Goal: Transaction & Acquisition: Book appointment/travel/reservation

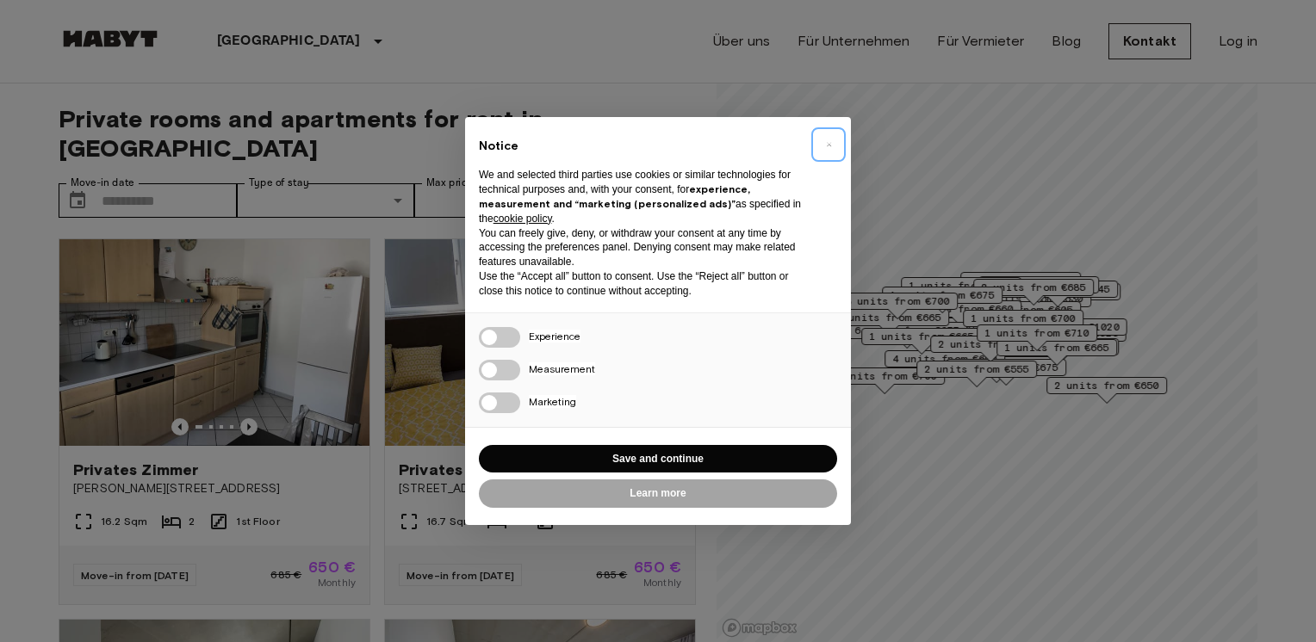
click at [831, 142] on span "×" at bounding box center [829, 144] width 6 height 21
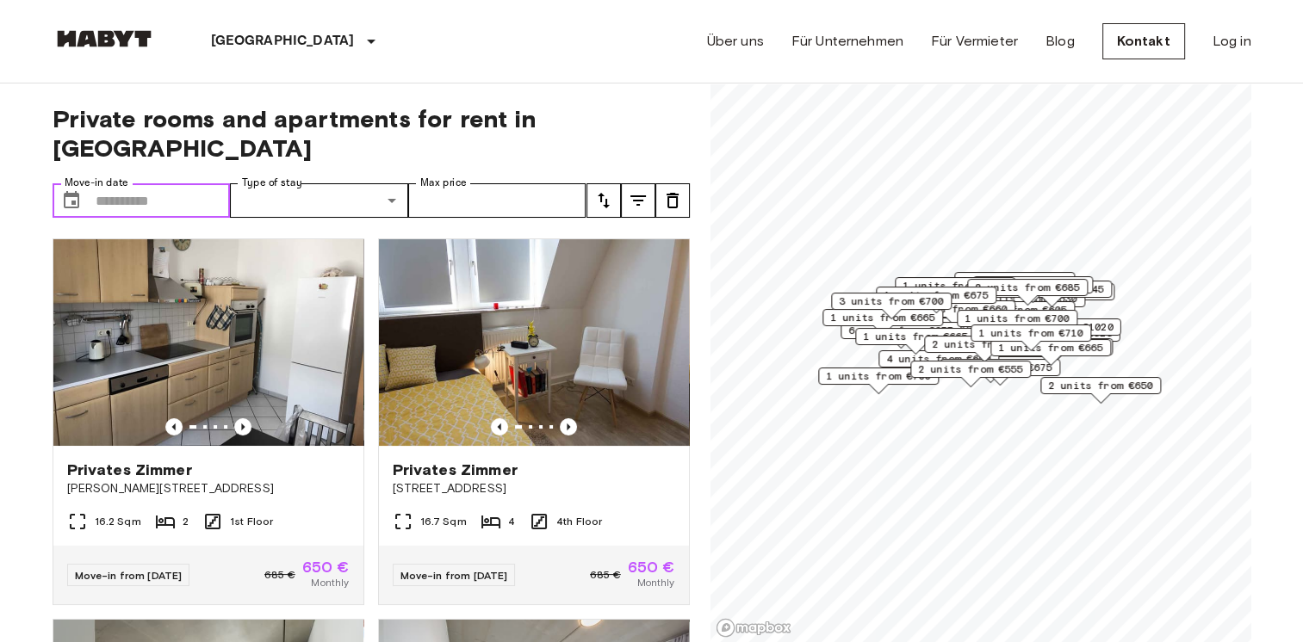
click at [170, 183] on input "Move-in date" at bounding box center [163, 200] width 135 height 34
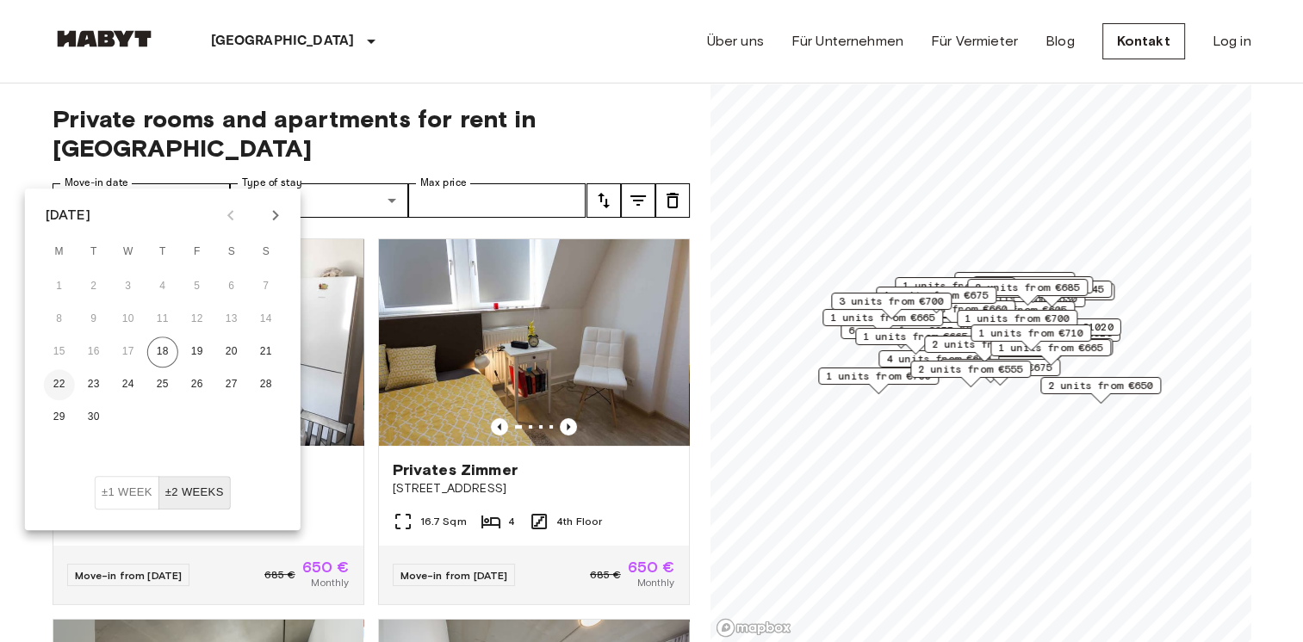
click at [55, 385] on button "22" at bounding box center [59, 384] width 31 height 31
type input "**********"
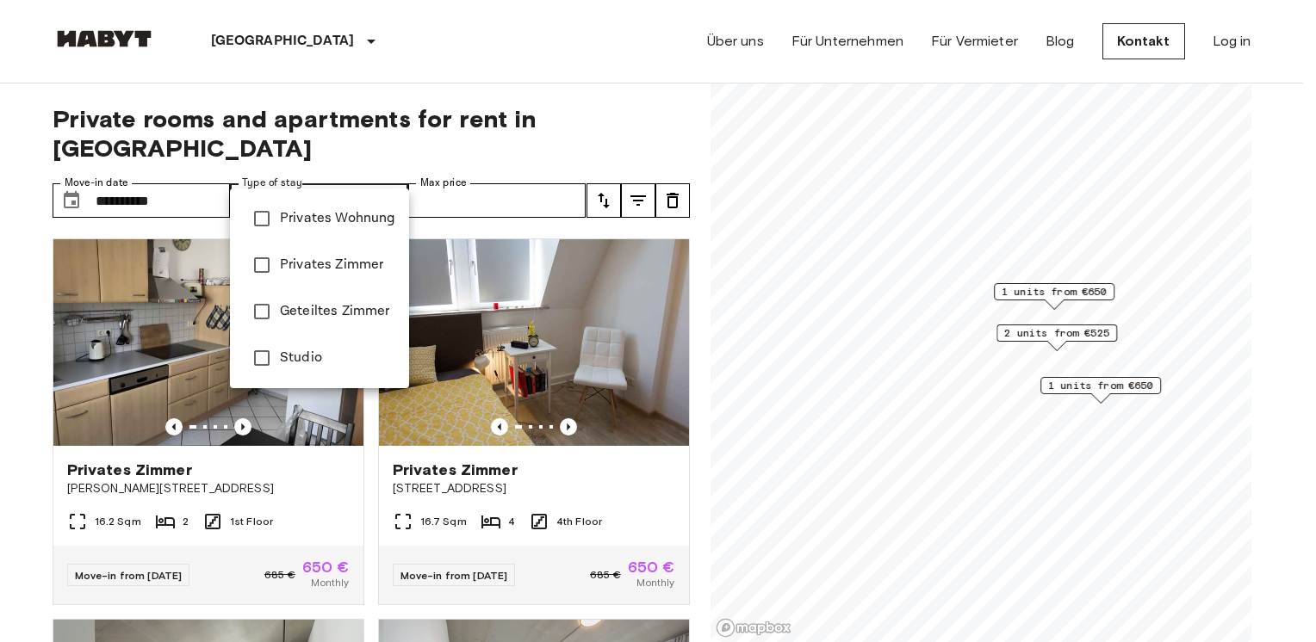
click at [350, 168] on div at bounding box center [658, 321] width 1316 height 642
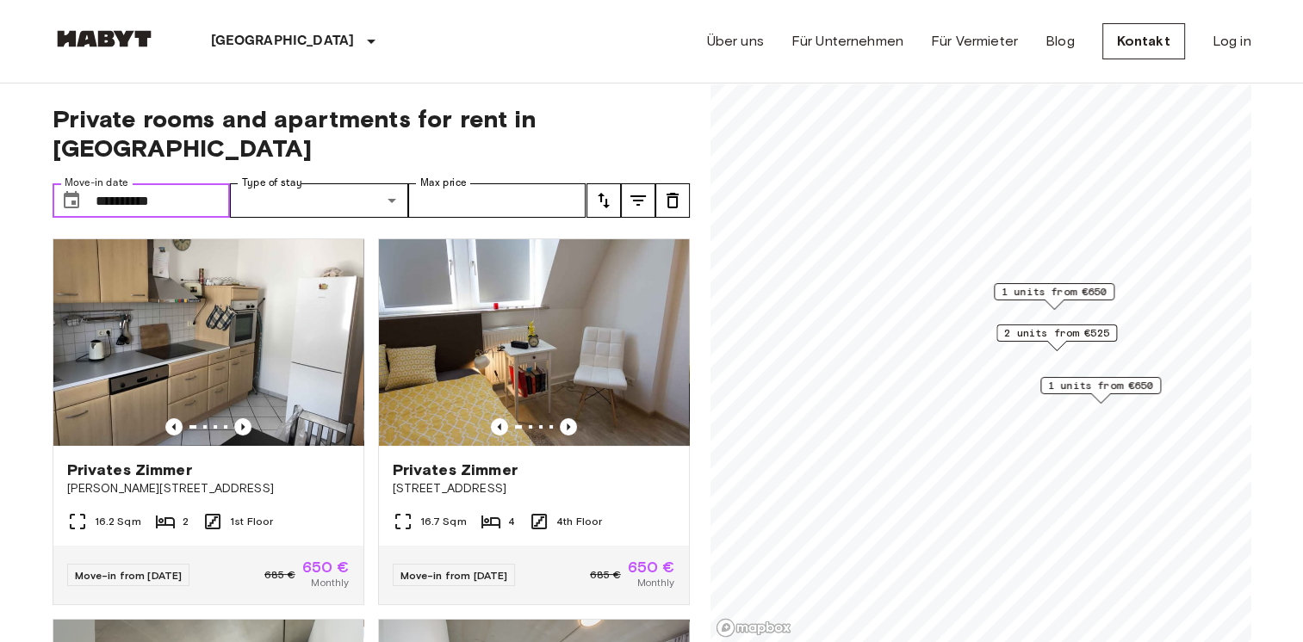
click at [170, 183] on input "**********" at bounding box center [163, 200] width 135 height 34
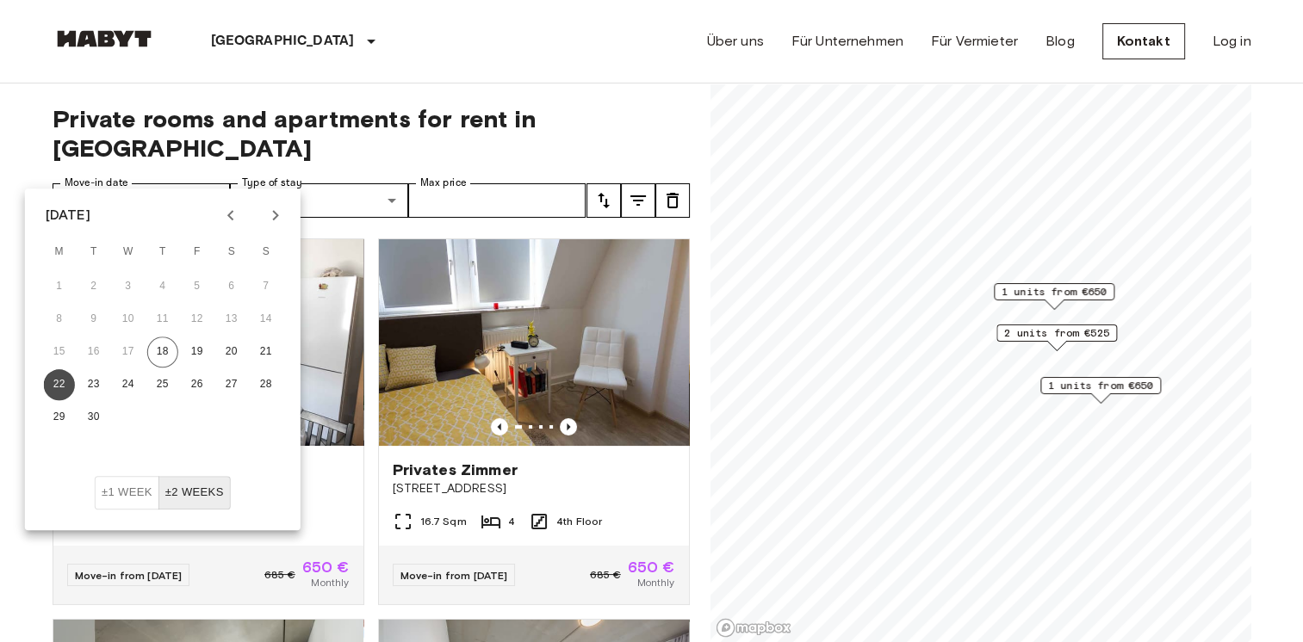
click at [59, 384] on button "22" at bounding box center [59, 384] width 31 height 31
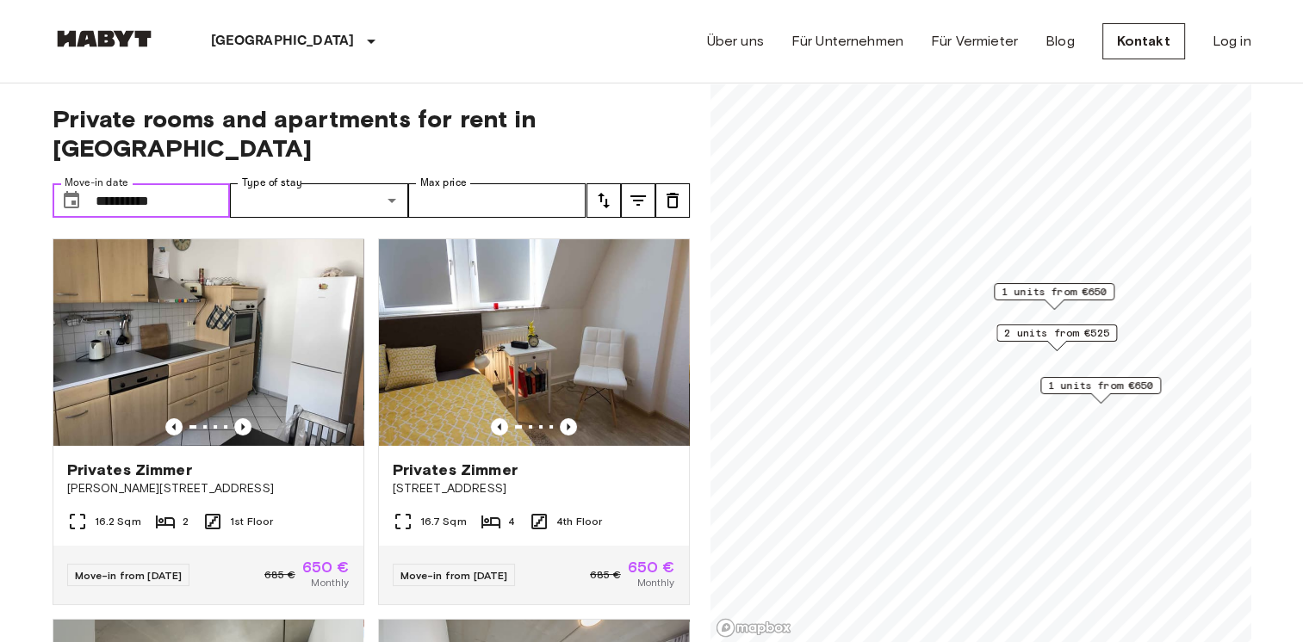
click at [195, 183] on input "**********" at bounding box center [163, 200] width 135 height 34
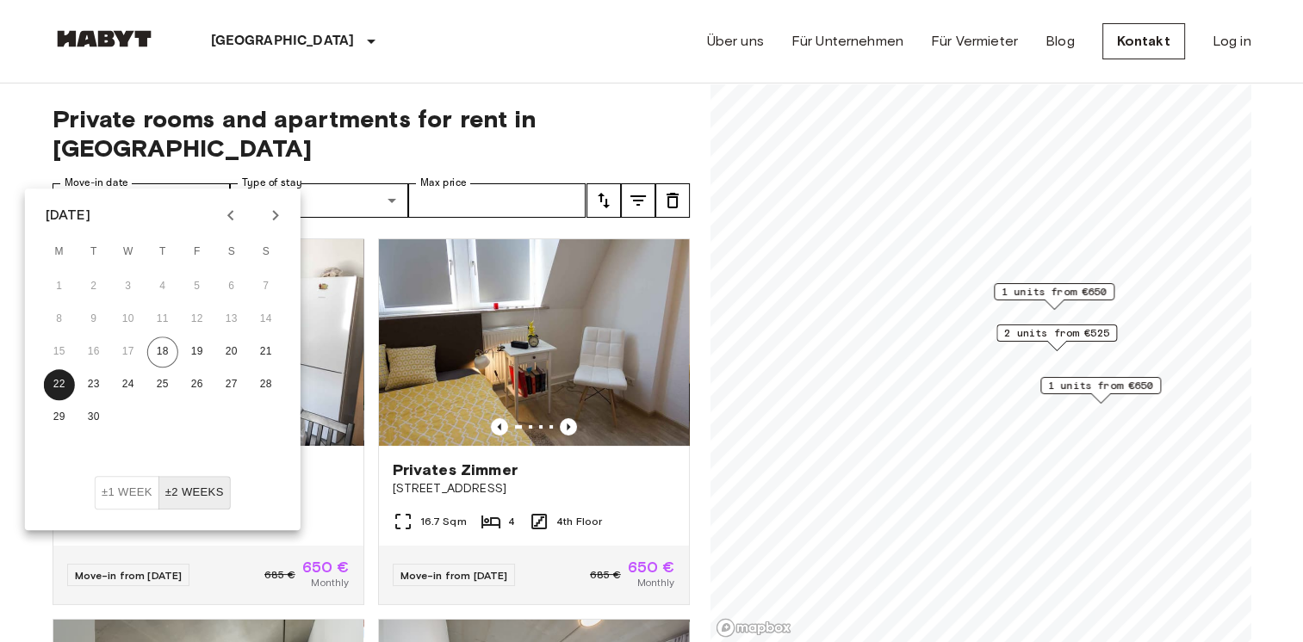
click at [119, 494] on button "±1 week" at bounding box center [127, 493] width 65 height 34
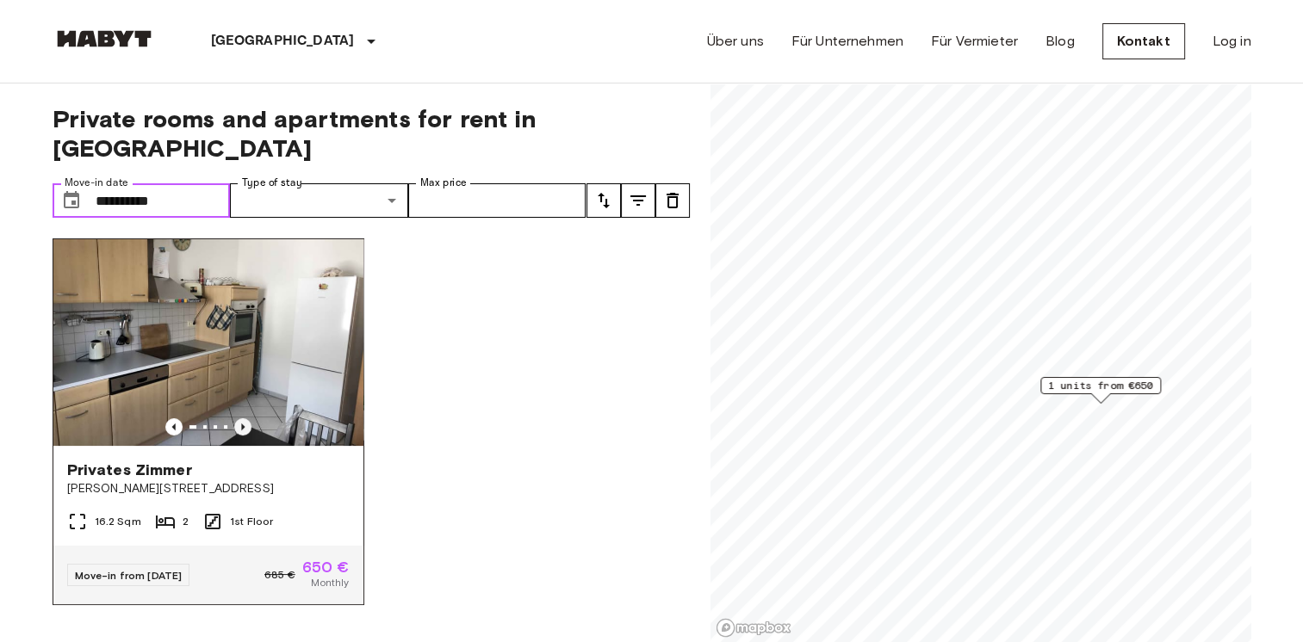
click at [239, 418] on icon "Previous image" at bounding box center [242, 426] width 17 height 17
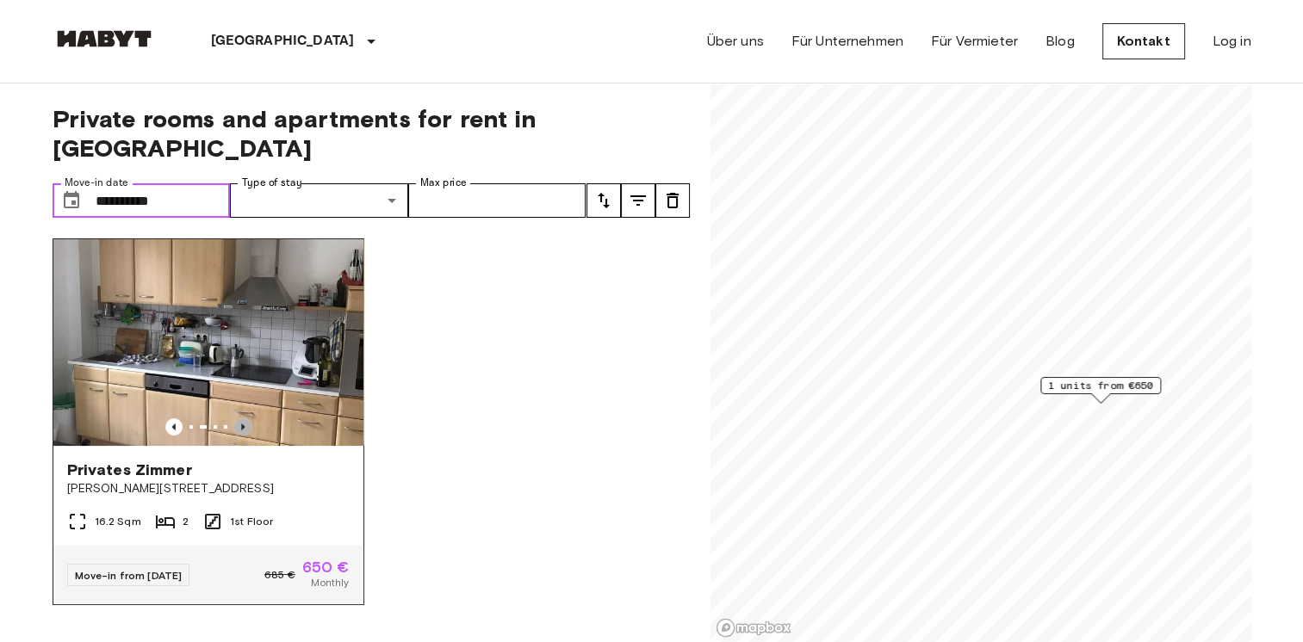
click at [239, 418] on icon "Previous image" at bounding box center [242, 426] width 17 height 17
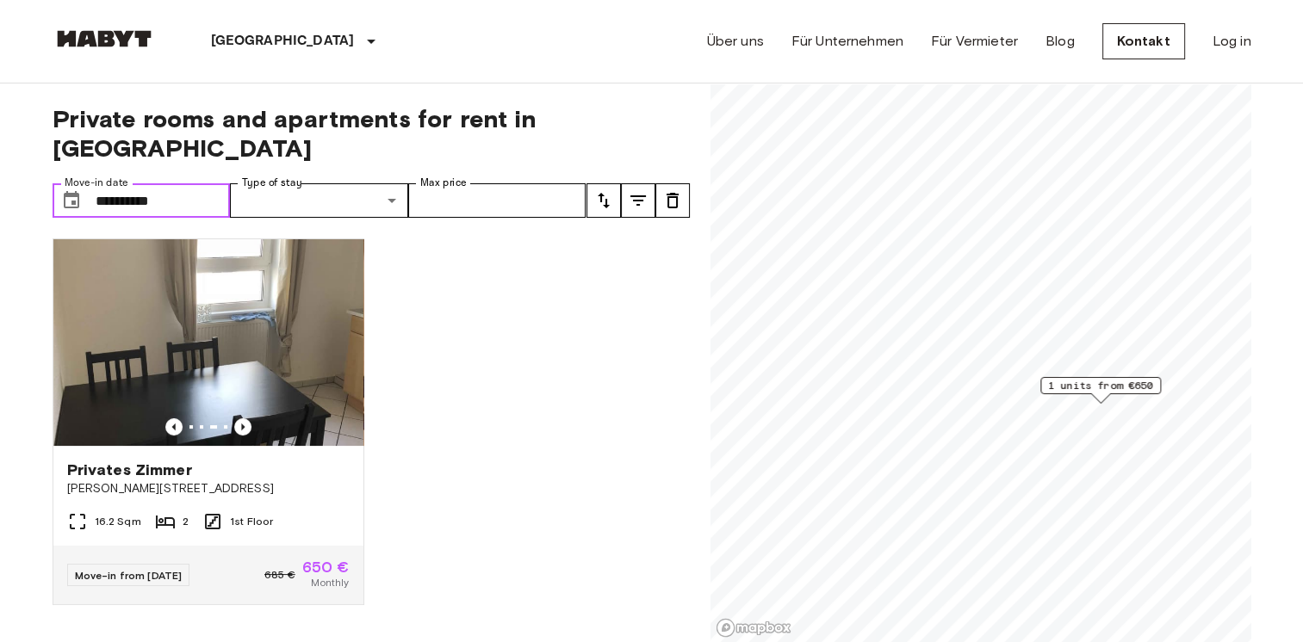
click at [192, 183] on input "**********" at bounding box center [163, 200] width 135 height 34
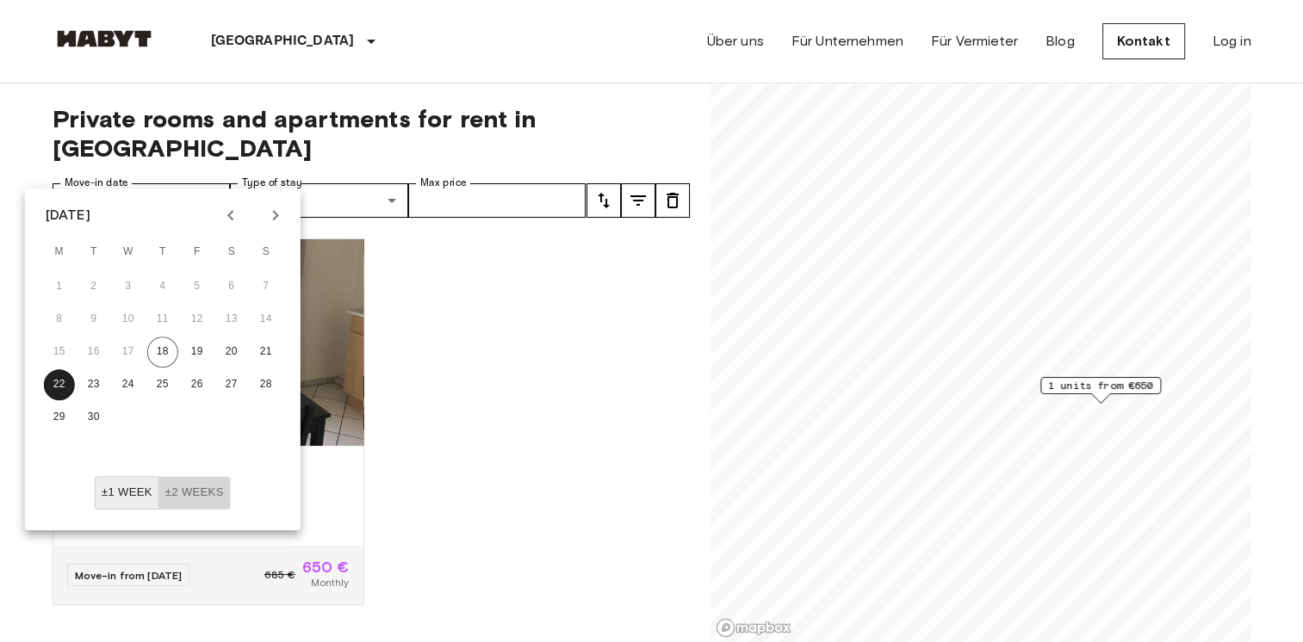
click at [206, 498] on button "±2 weeks" at bounding box center [194, 493] width 72 height 34
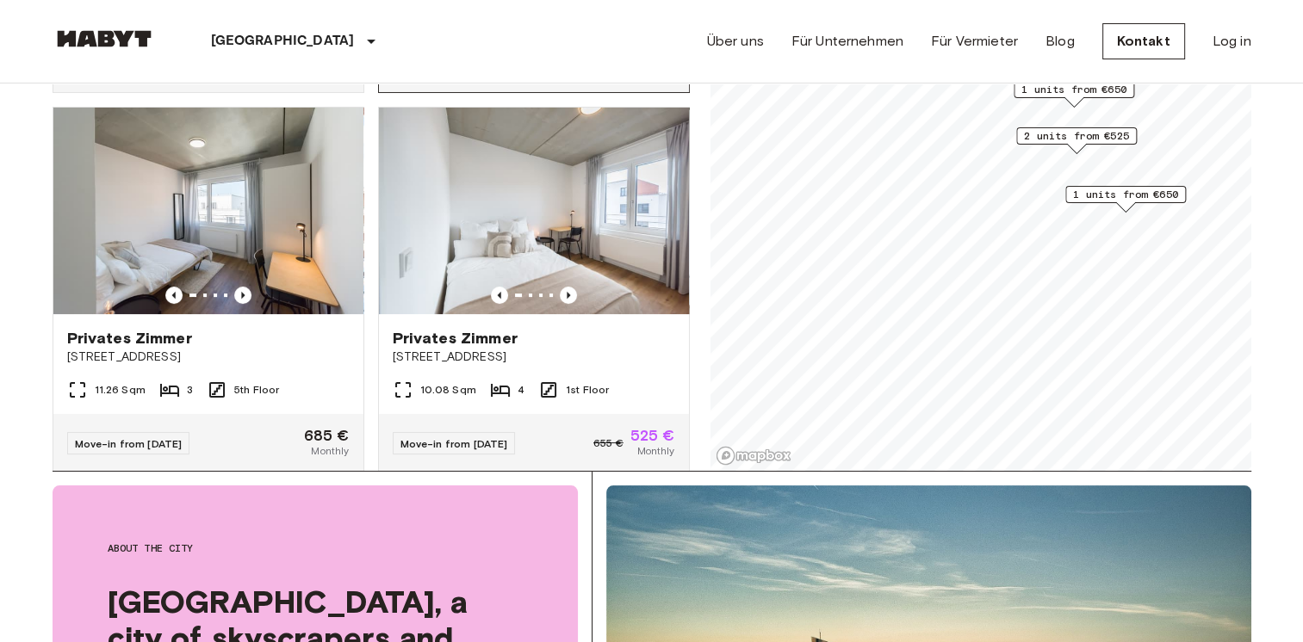
scroll to position [344, 0]
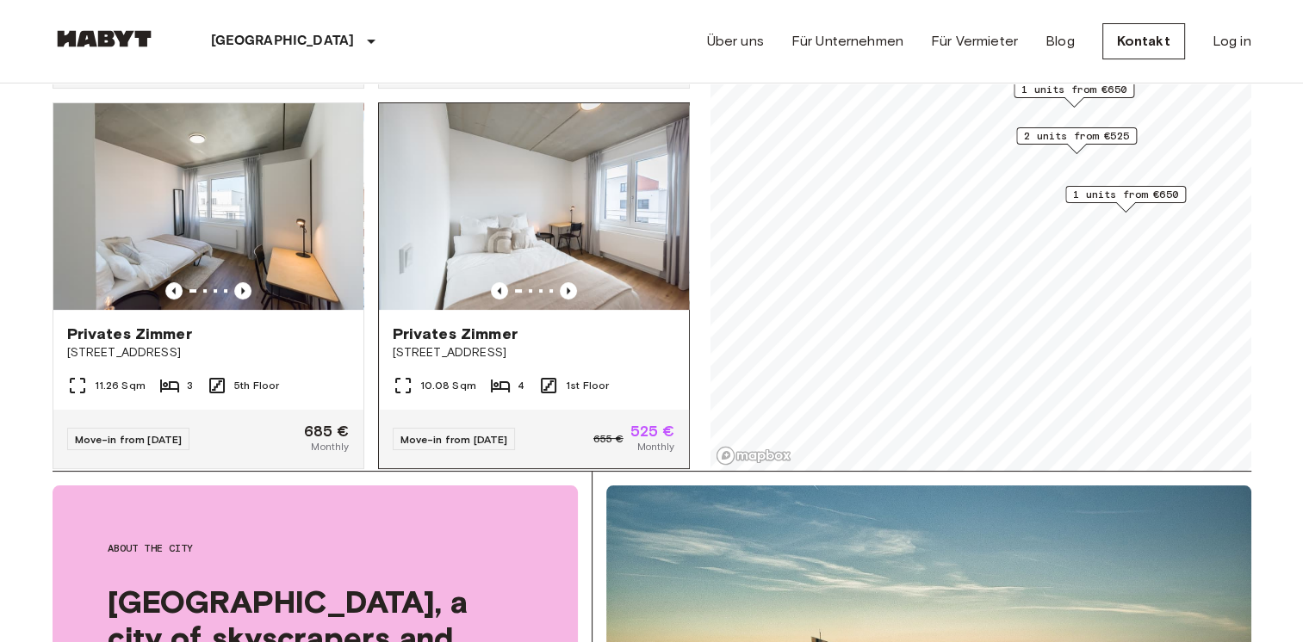
click at [557, 196] on img at bounding box center [534, 206] width 310 height 207
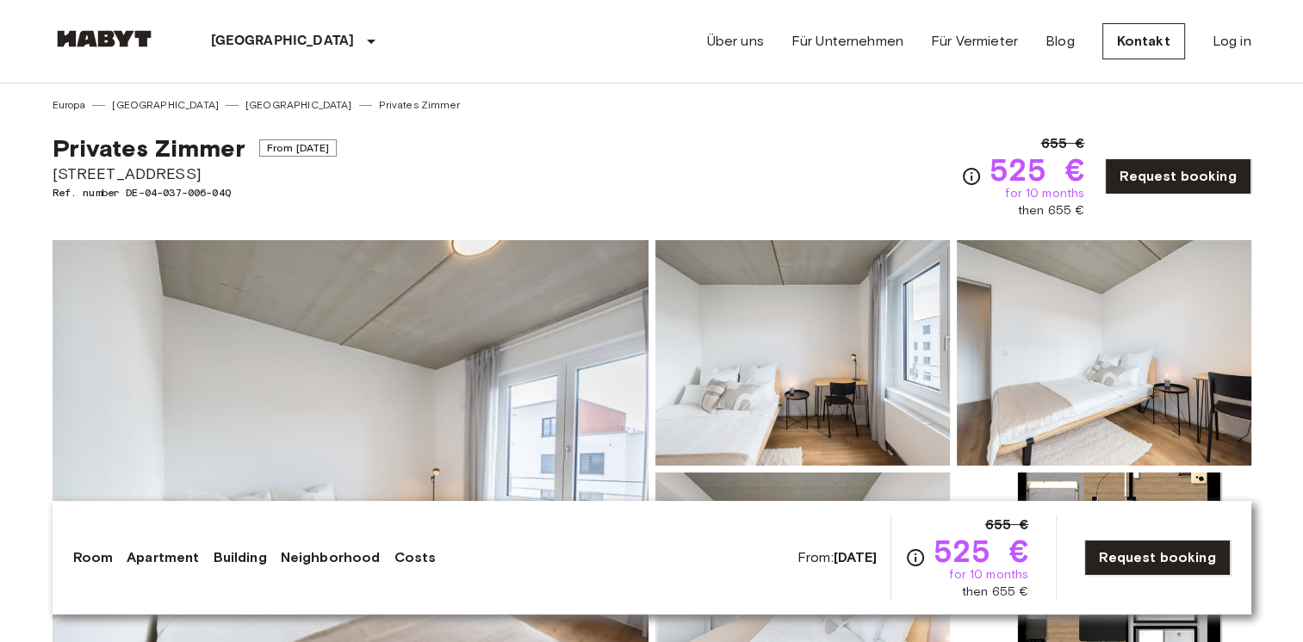
drag, startPoint x: 220, startPoint y: 171, endPoint x: 27, endPoint y: 181, distance: 193.1
copy span "[STREET_ADDRESS]"
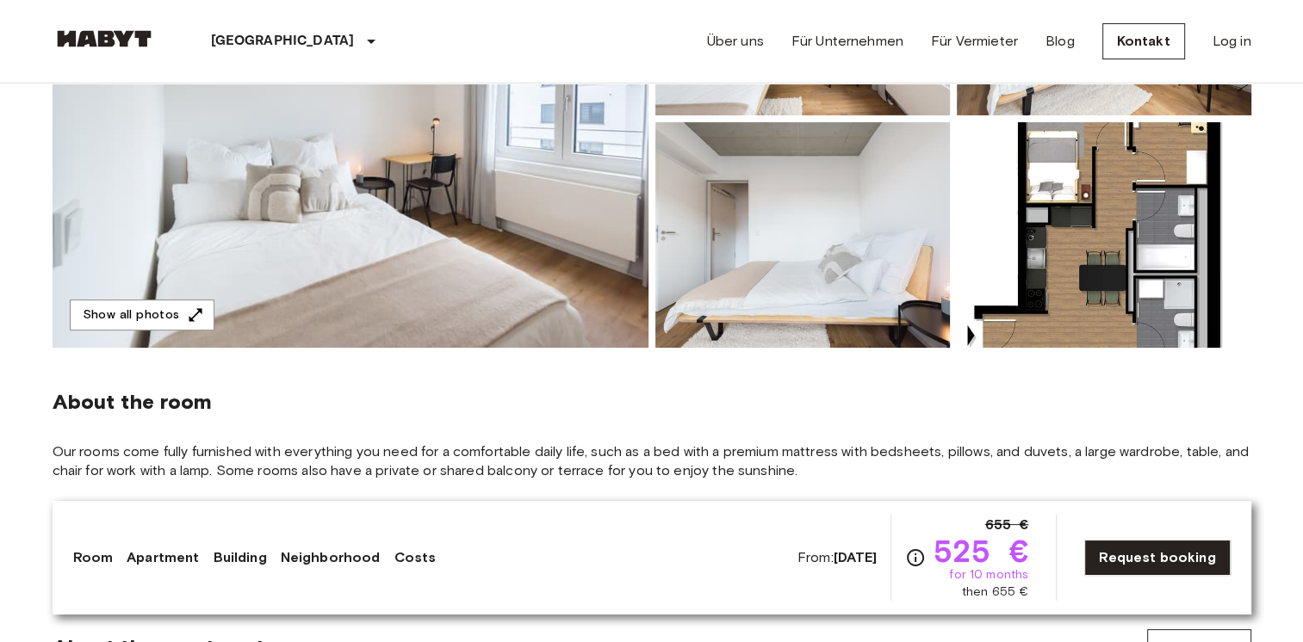
scroll to position [344, 0]
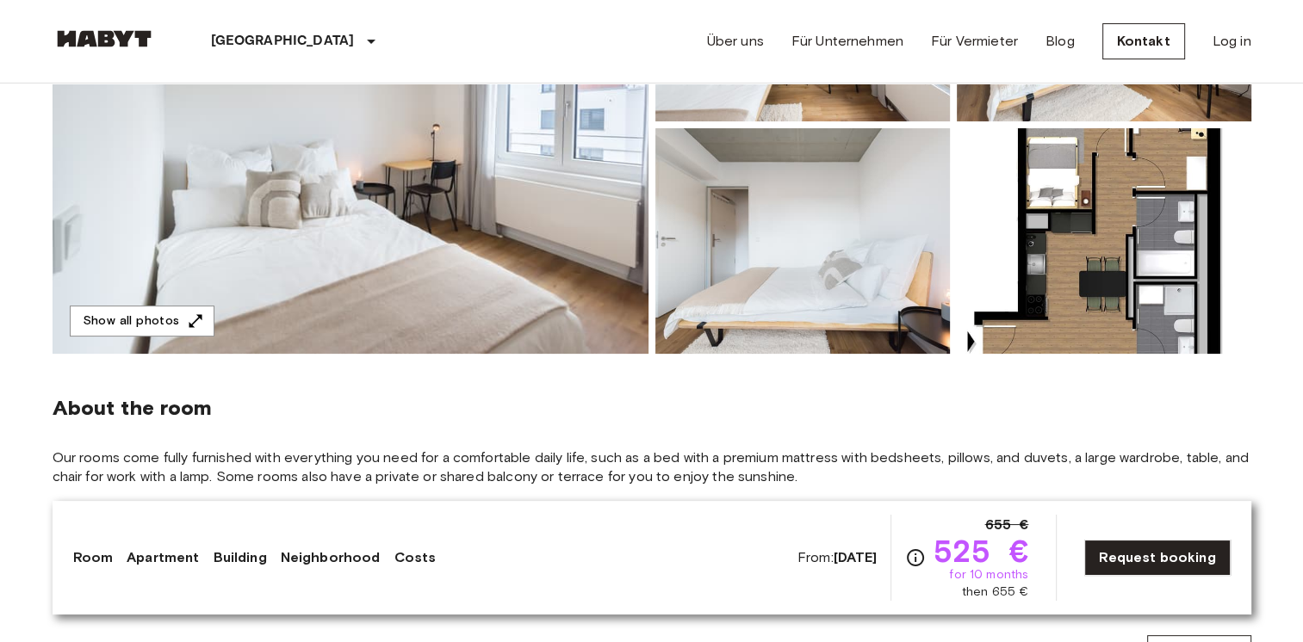
click at [416, 283] on img at bounding box center [351, 125] width 596 height 458
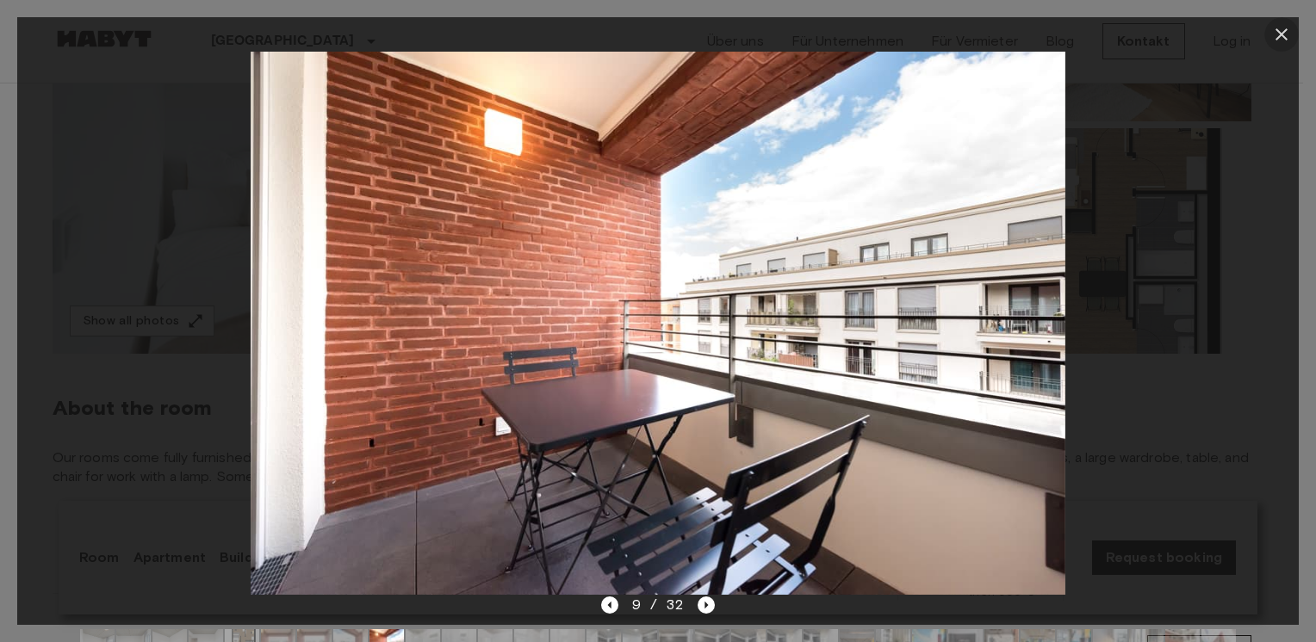
click at [1275, 30] on icon "button" at bounding box center [1281, 34] width 21 height 21
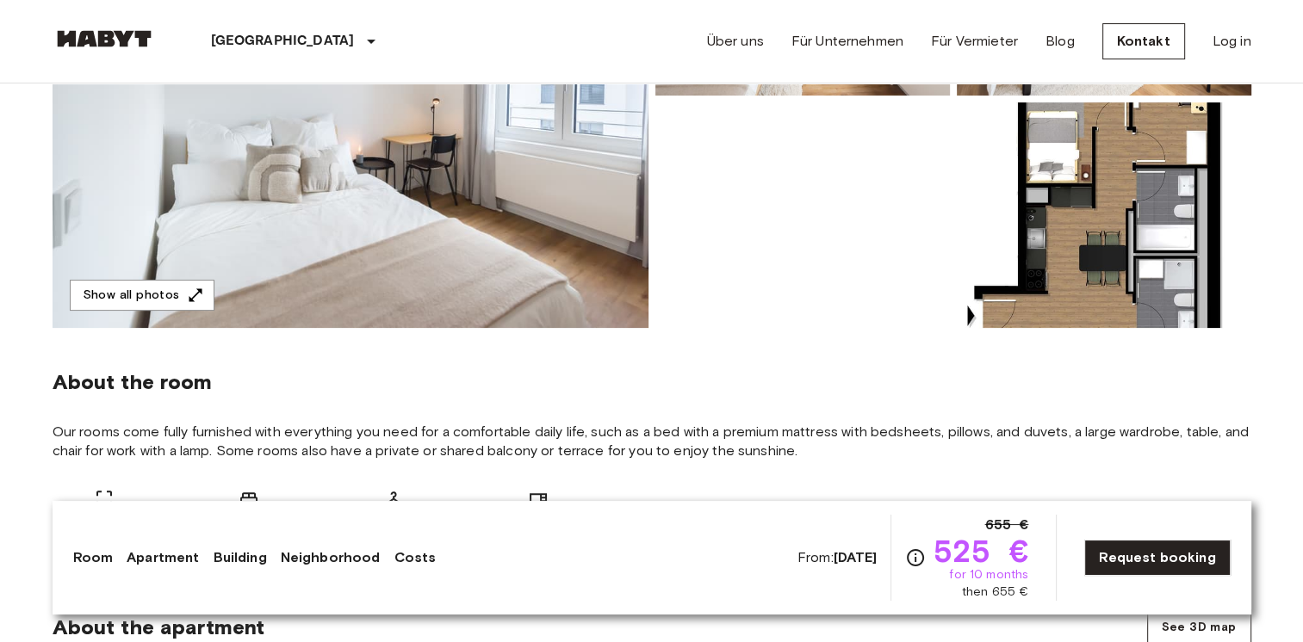
scroll to position [430, 0]
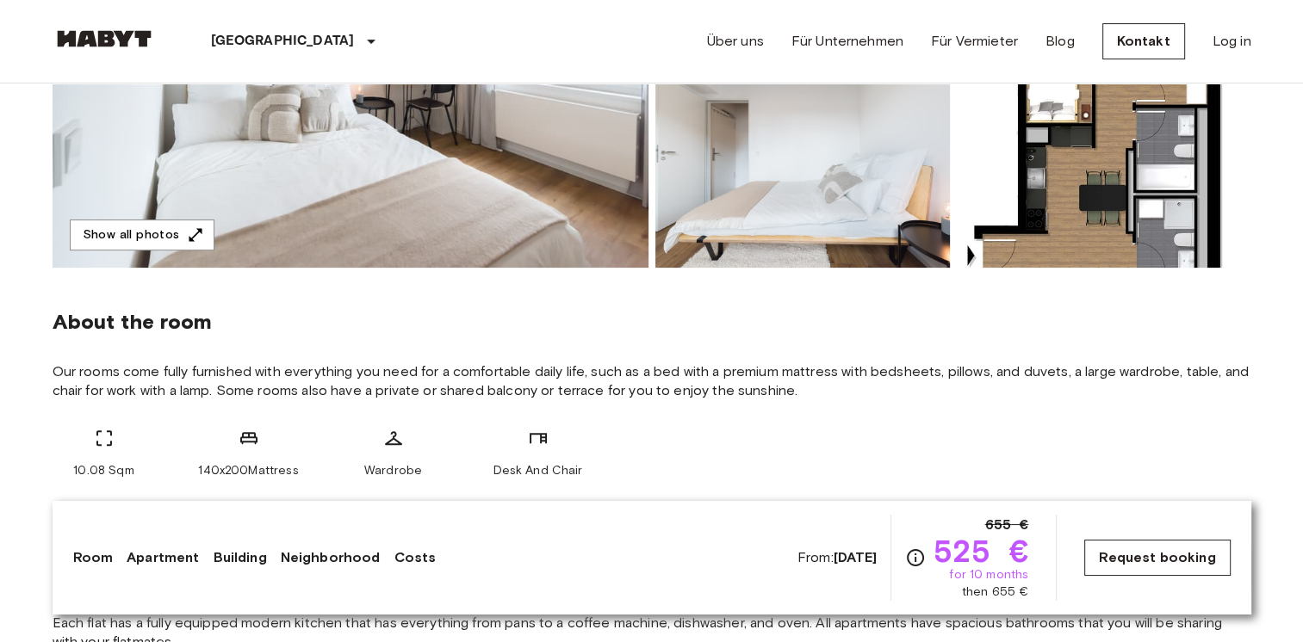
click at [1197, 554] on link "Request booking" at bounding box center [1156, 558] width 145 height 36
